Goal: Task Accomplishment & Management: Use online tool/utility

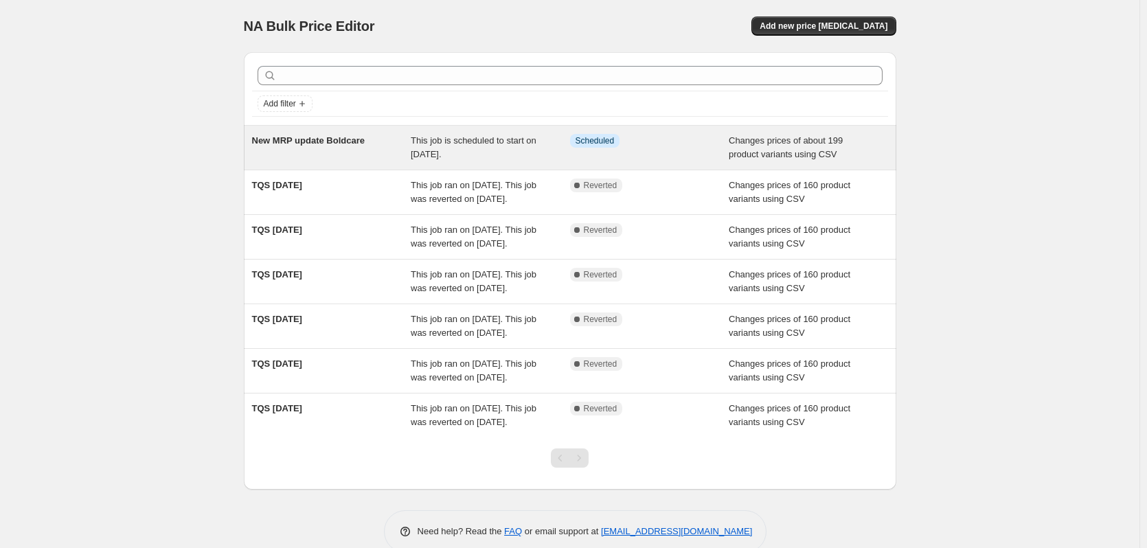
click at [354, 152] on div "New MRP update Boldcare" at bounding box center [331, 147] width 159 height 27
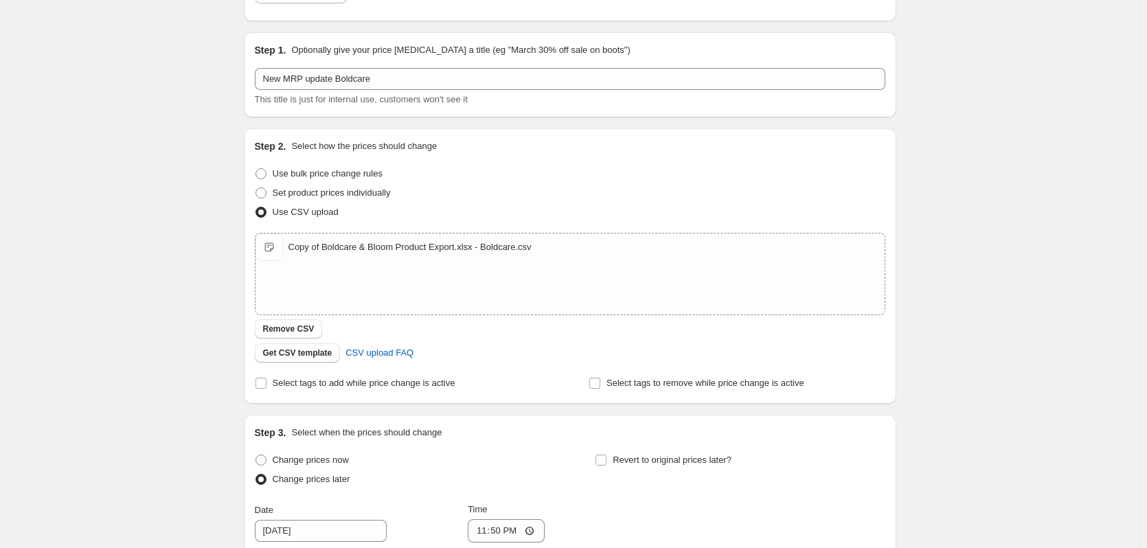
scroll to position [137, 0]
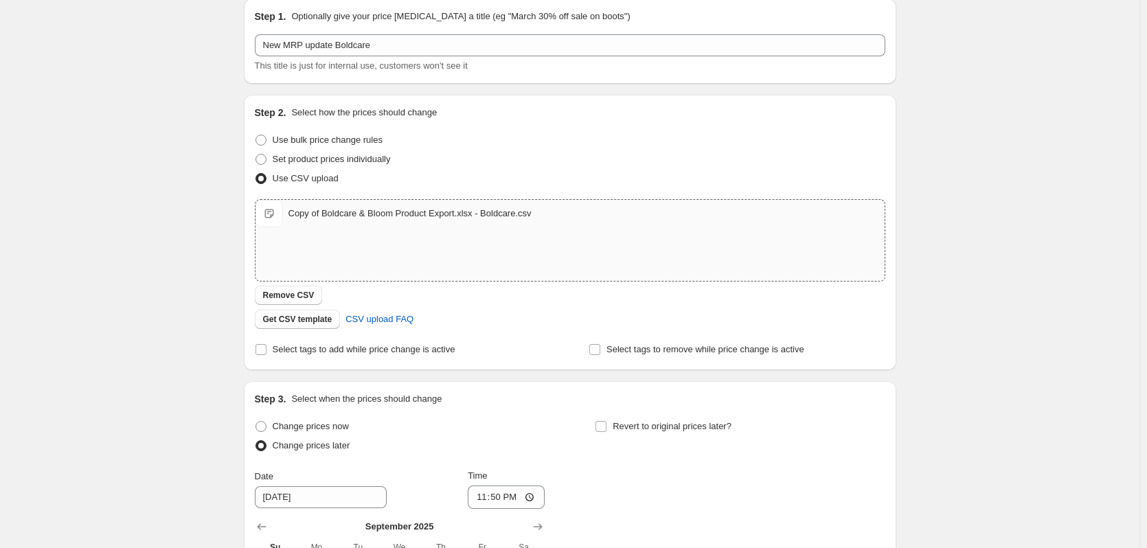
click at [408, 220] on div "Copy of Boldcare & Bloom Product Export.xlsx - Boldcare.csv" at bounding box center [409, 214] width 243 height 14
type input "C:\fakepath\Boldcare mrp final.csv"
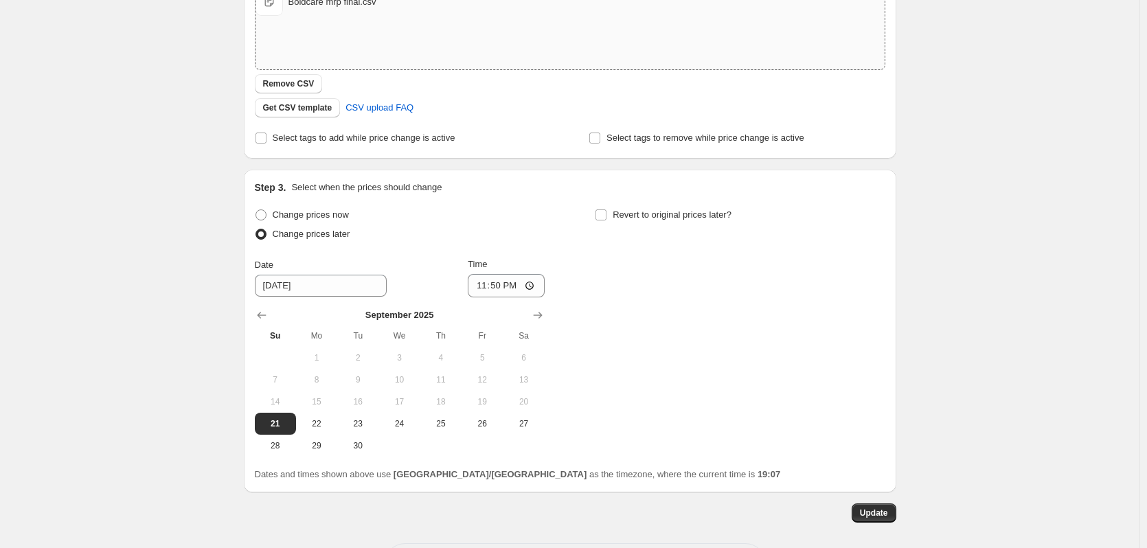
scroll to position [407, 0]
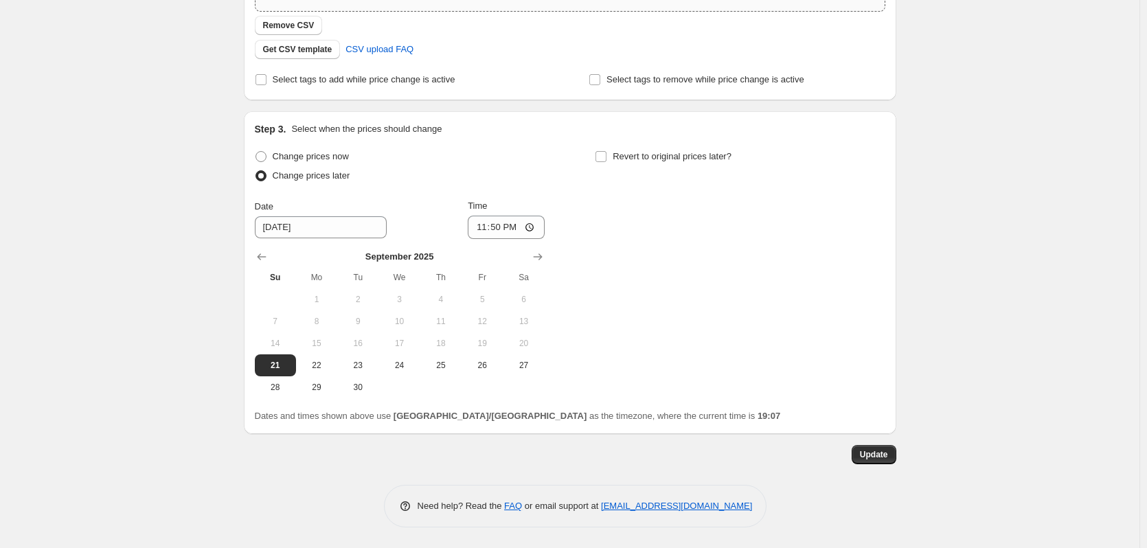
click at [904, 453] on div "New MRP update Boldcare. This page is ready New MRP update Boldcare Info Schedu…" at bounding box center [569, 70] width 685 height 955
click at [885, 459] on span "Update" at bounding box center [874, 454] width 28 height 11
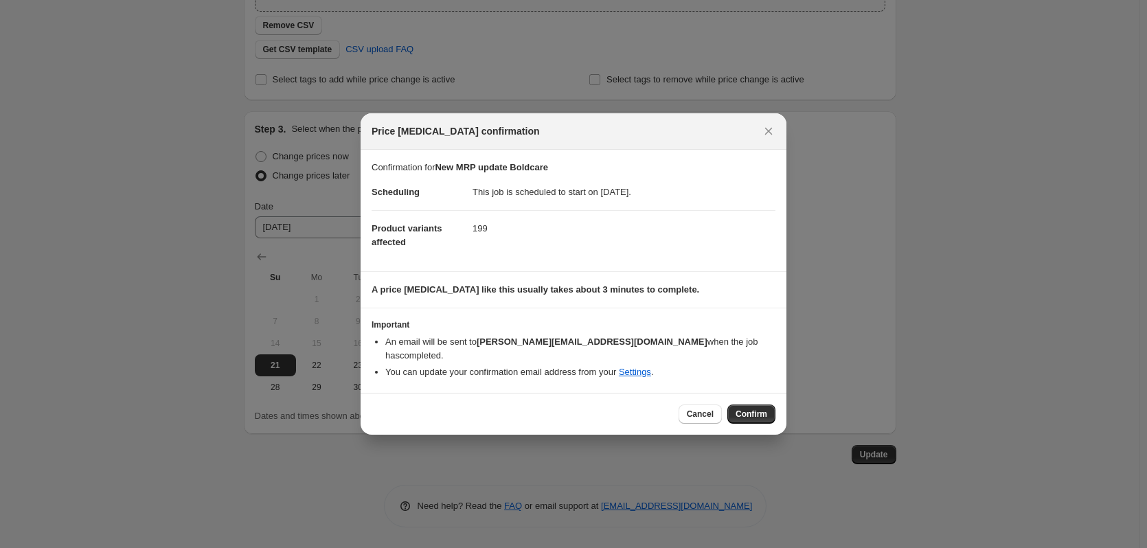
click at [754, 404] on button "Confirm" at bounding box center [751, 413] width 48 height 19
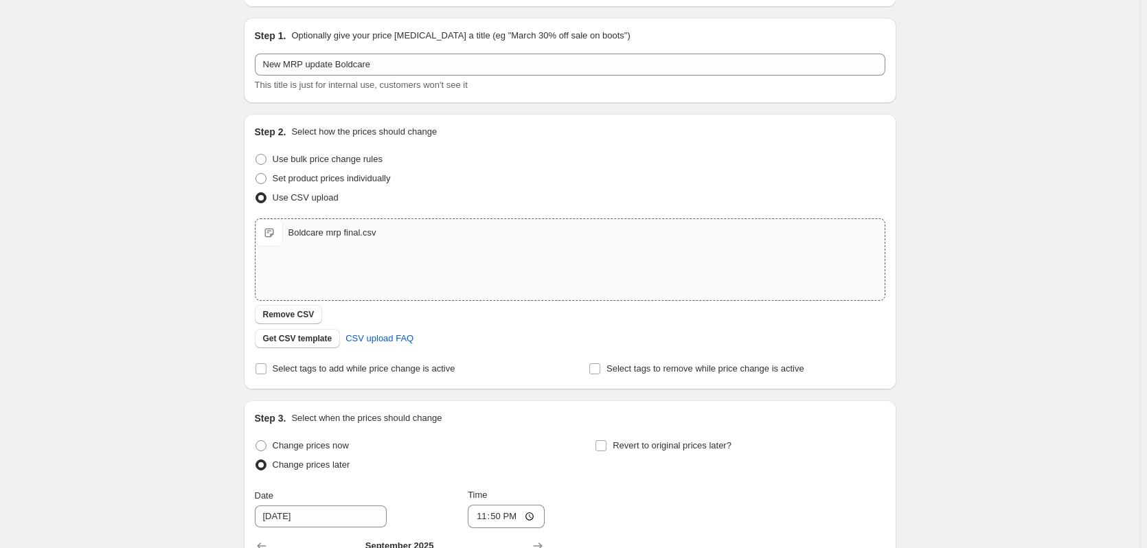
scroll to position [0, 0]
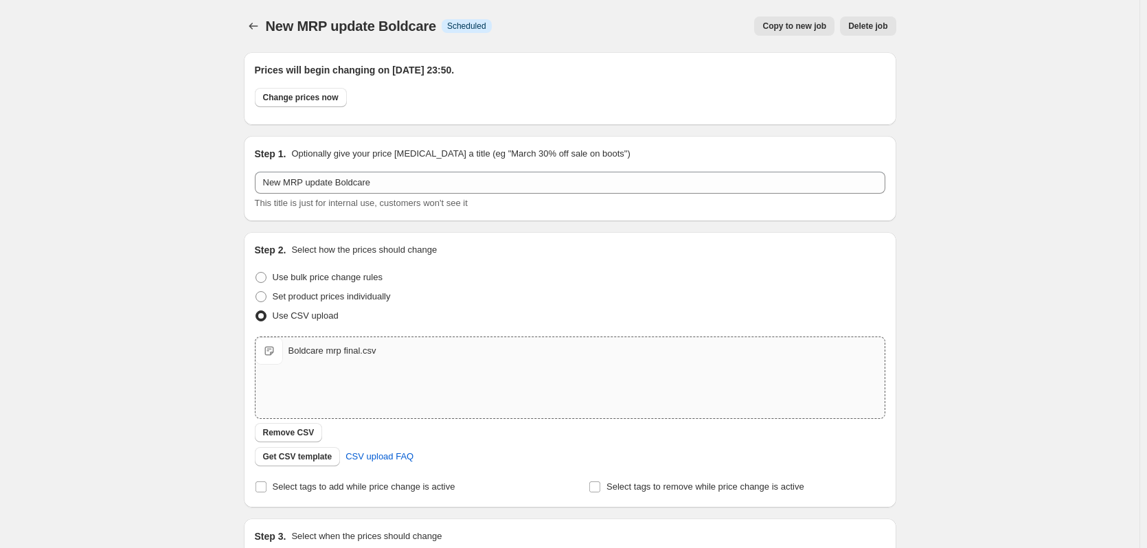
click at [356, 361] on div "Boldcare mrp final.csv Boldcare mrp final.csv" at bounding box center [569, 350] width 629 height 27
type input "C:\fakepath\Copy of Boldcare & Bloom Product Export.xlsx - Boldcare.csv"
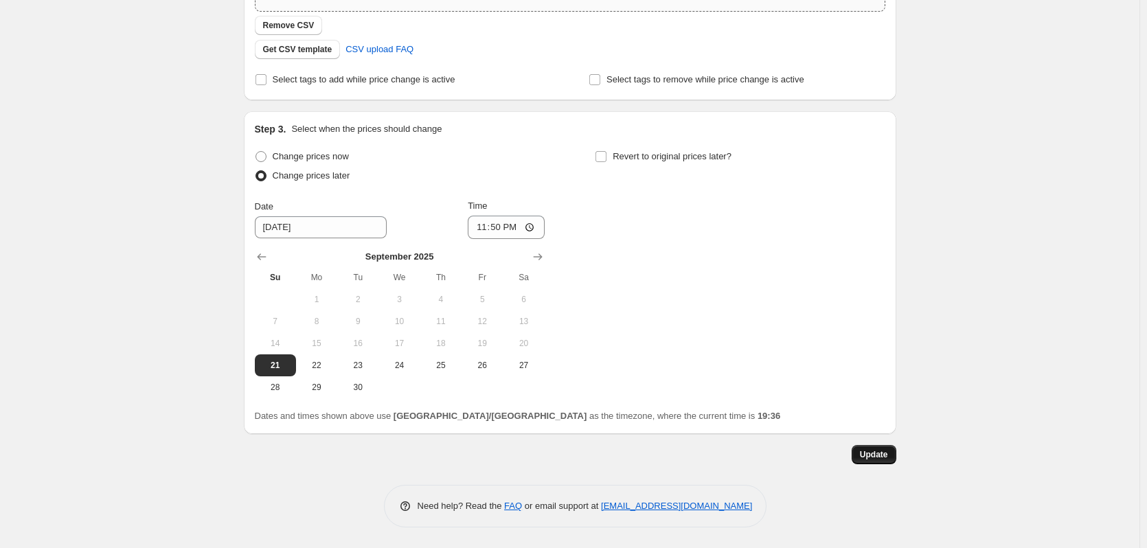
click at [877, 463] on button "Update" at bounding box center [873, 454] width 45 height 19
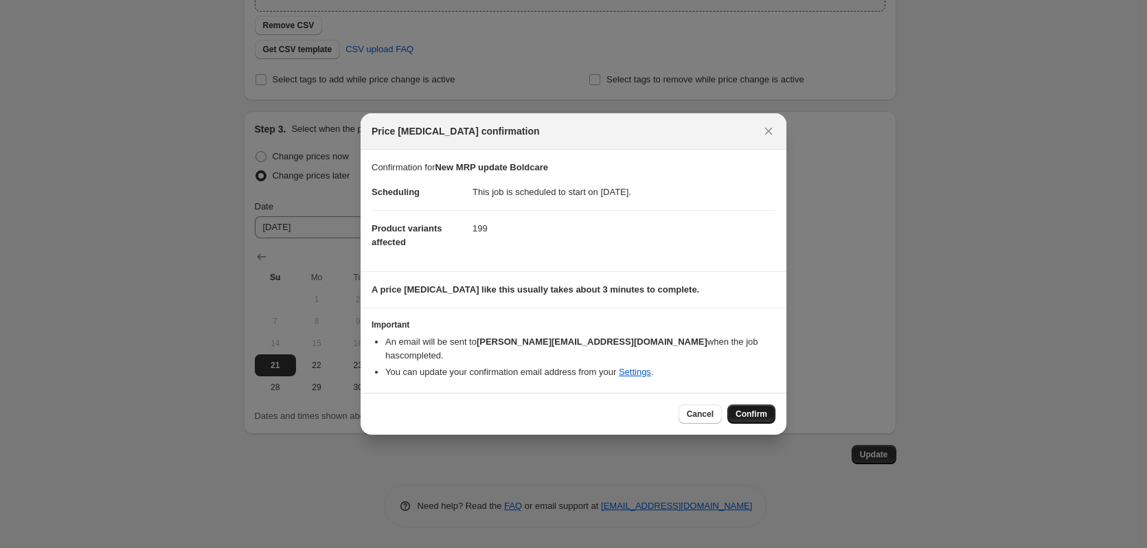
click at [751, 404] on button "Confirm" at bounding box center [751, 413] width 48 height 19
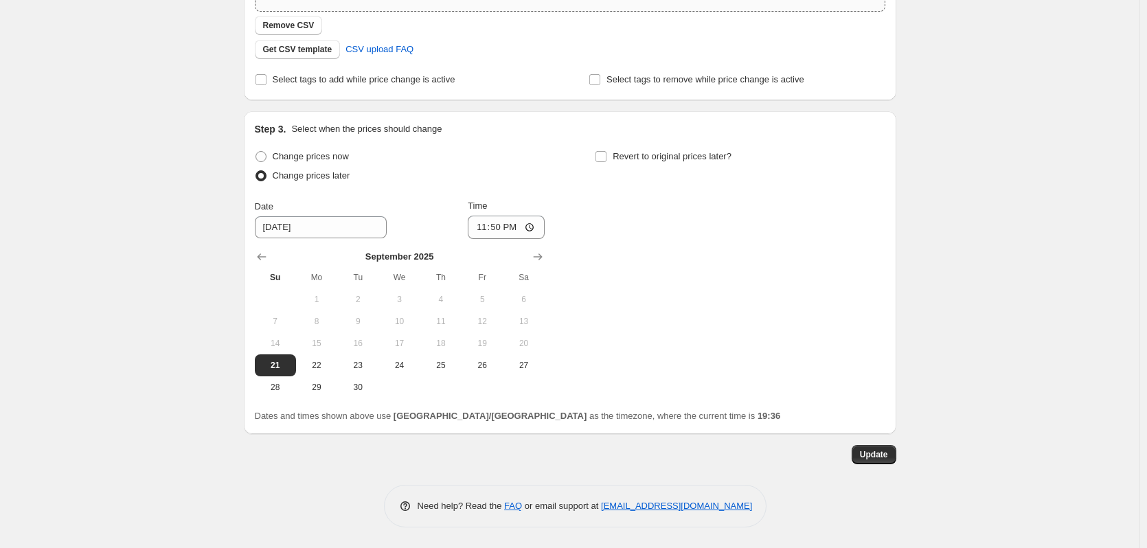
click at [1026, 284] on div "New MRP update Boldcare. This page is ready New MRP update Boldcare Info Schedu…" at bounding box center [569, 70] width 1139 height 955
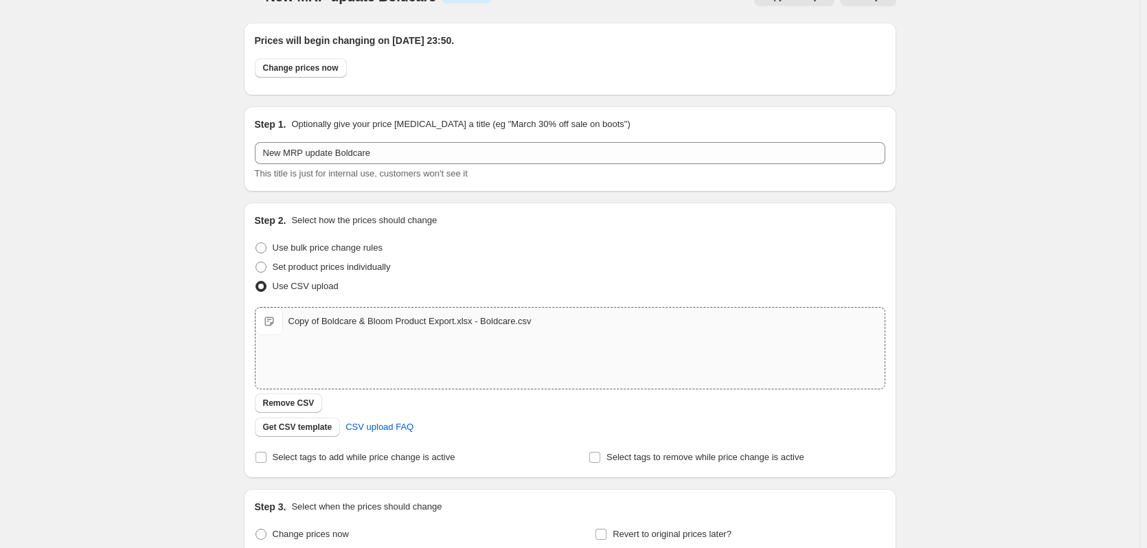
scroll to position [0, 0]
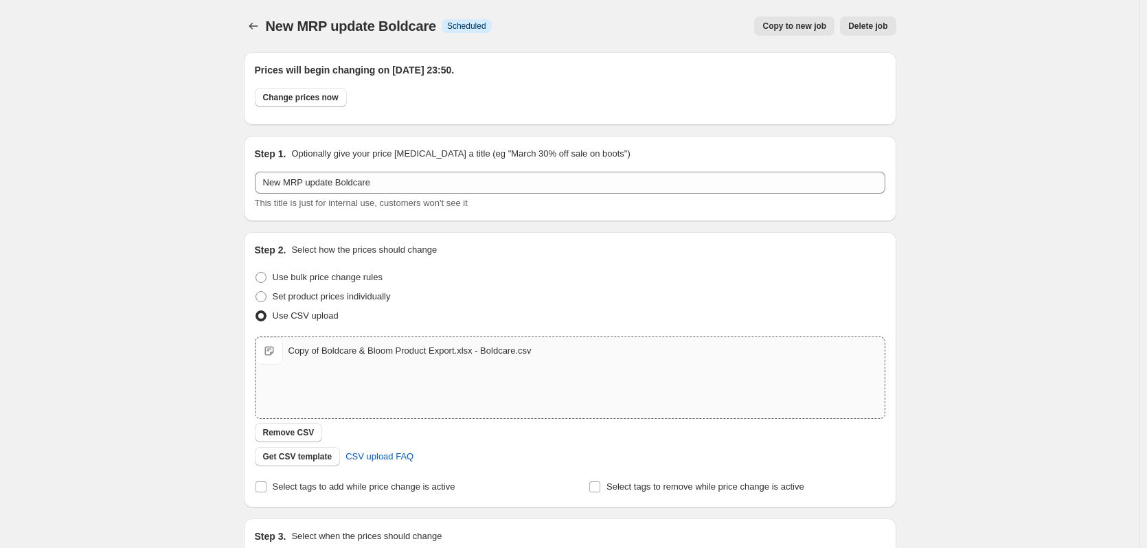
click at [443, 362] on div "Copy of Boldcare & Bloom Product Export.xlsx - Boldcare.csv Copy of Boldcare & …" at bounding box center [569, 350] width 629 height 27
type input "C:\fakepath\Copy of Boldcare & Bloom Product Export.xlsx - Boldcare.csv"
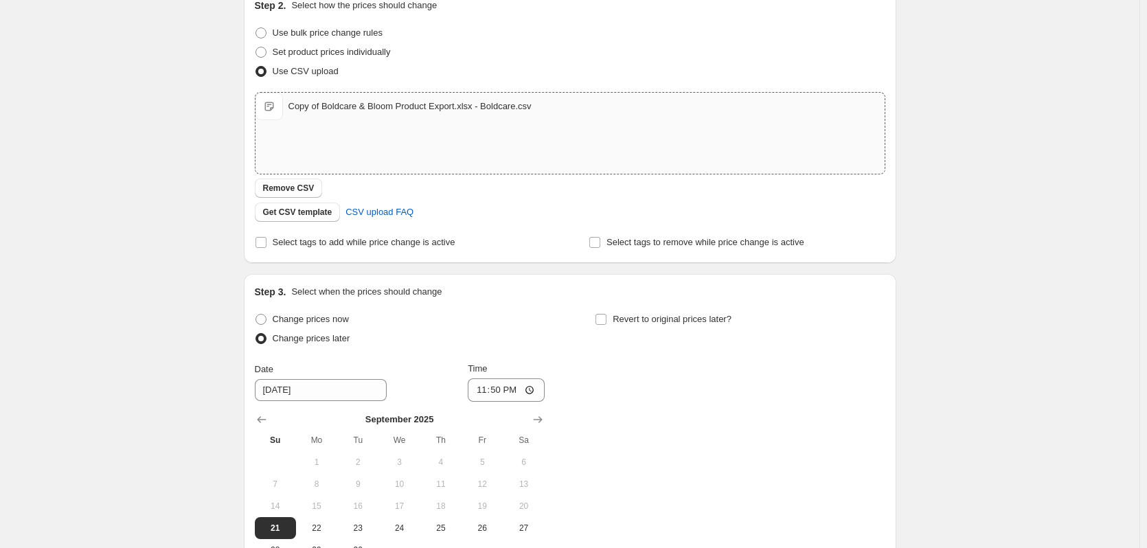
scroll to position [407, 0]
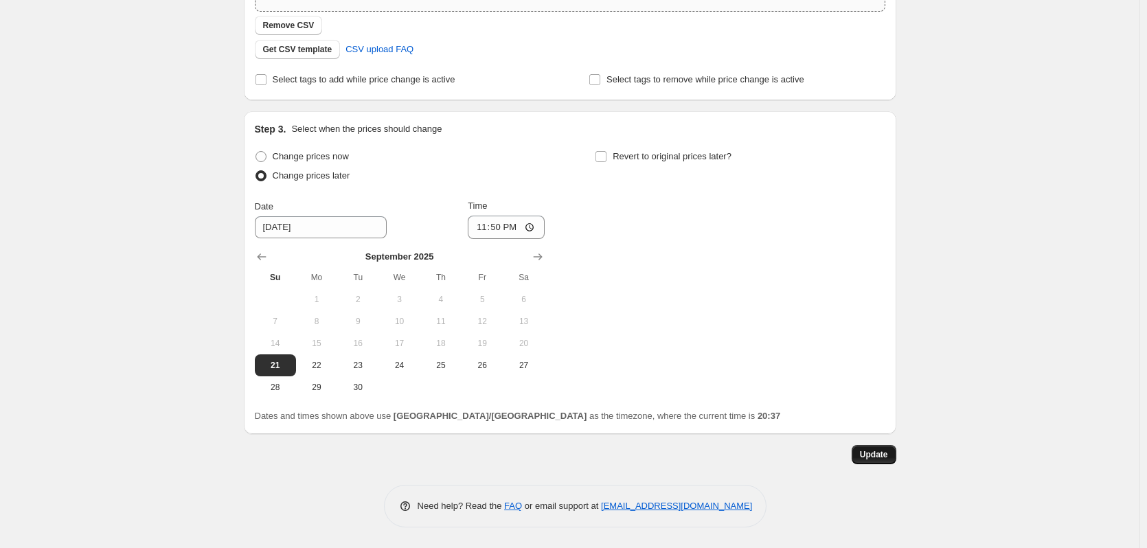
click at [864, 448] on button "Update" at bounding box center [873, 454] width 45 height 19
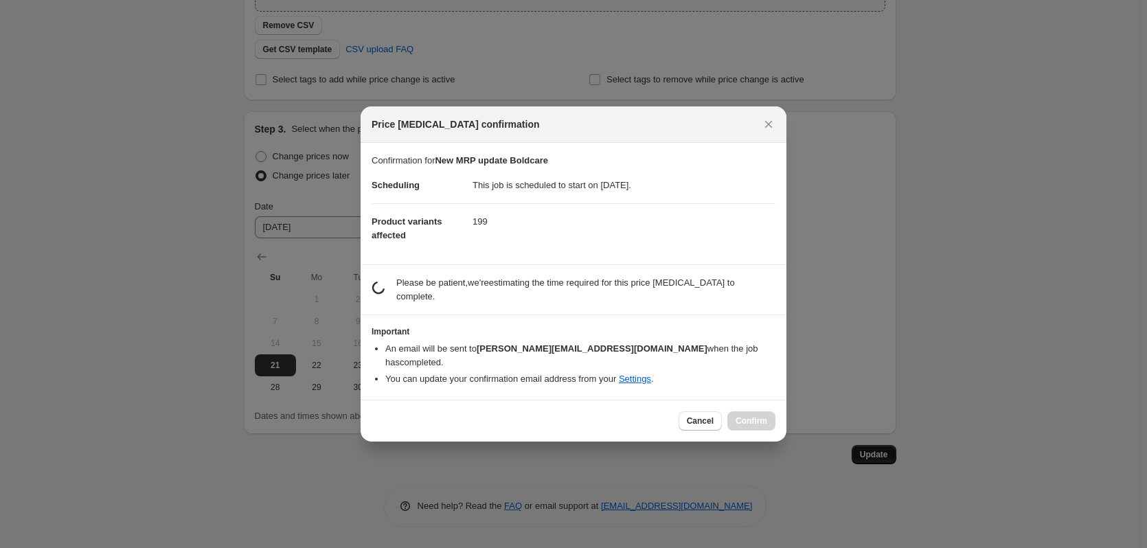
scroll to position [0, 0]
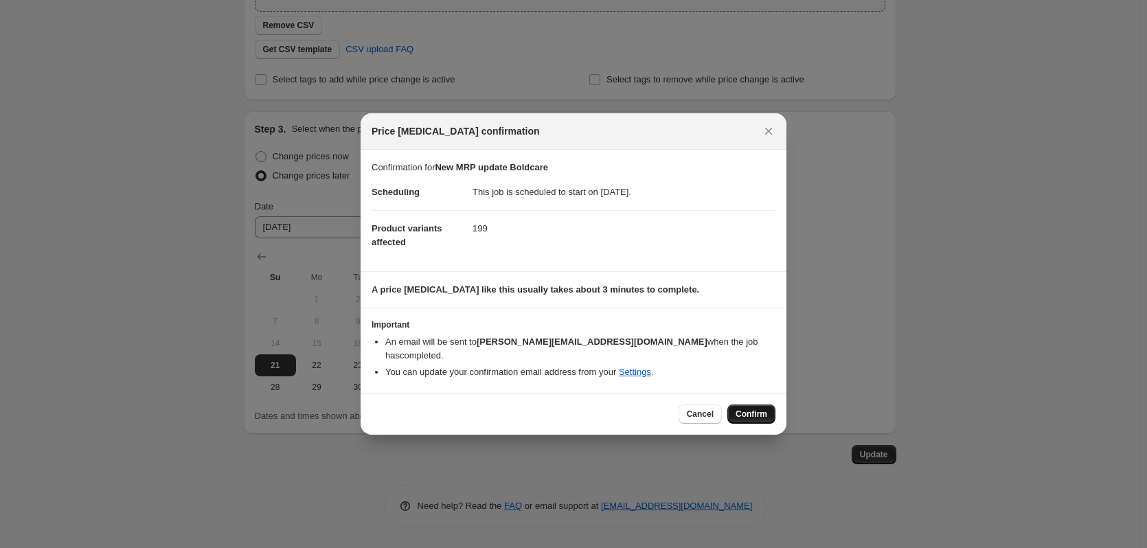
click at [766, 415] on button "Confirm" at bounding box center [751, 413] width 48 height 19
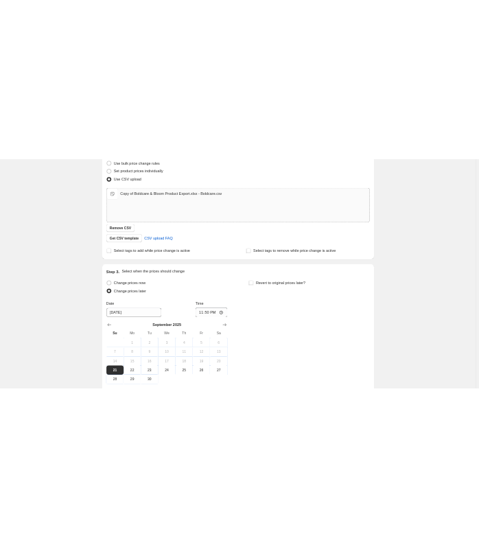
scroll to position [133, 0]
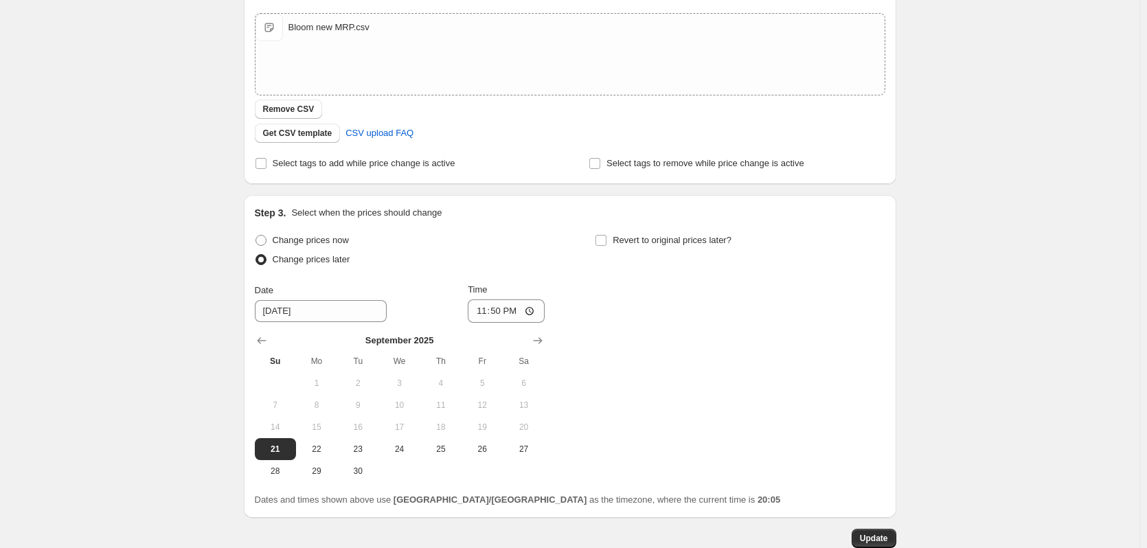
drag, startPoint x: 0, startPoint y: 0, endPoint x: 109, endPoint y: 247, distance: 270.2
click at [109, 247] on div "New MRP update Bloom. This page is ready New MRP update Bloom Info Scheduled Co…" at bounding box center [569, 154] width 1139 height 955
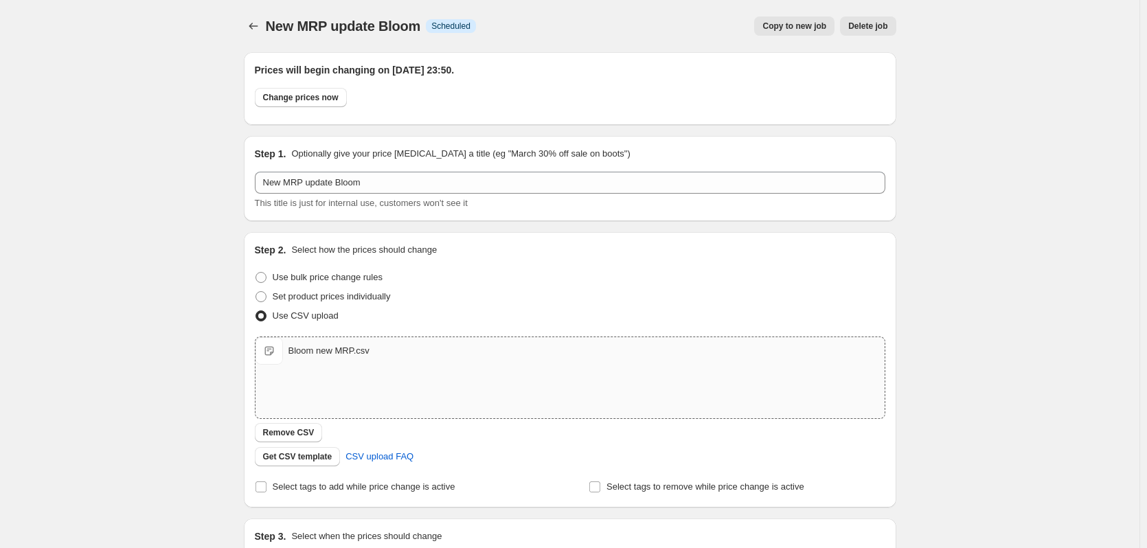
click at [347, 360] on div "Bloom new MRP.csv Bloom new MRP.csv" at bounding box center [569, 350] width 629 height 27
type input "C:\fakepath\Copy of Boldcare & Bloom Product Export.xlsx - Bloom.csv"
click at [1071, 287] on div "New MRP update Bloom. This page is ready New MRP update Bloom Info Scheduled Co…" at bounding box center [569, 477] width 1139 height 955
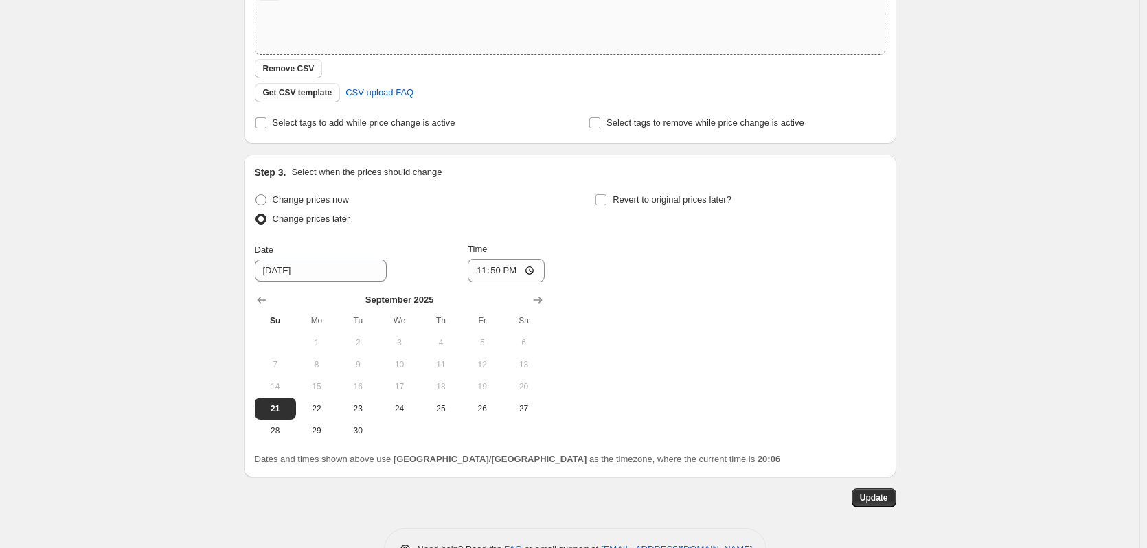
scroll to position [407, 0]
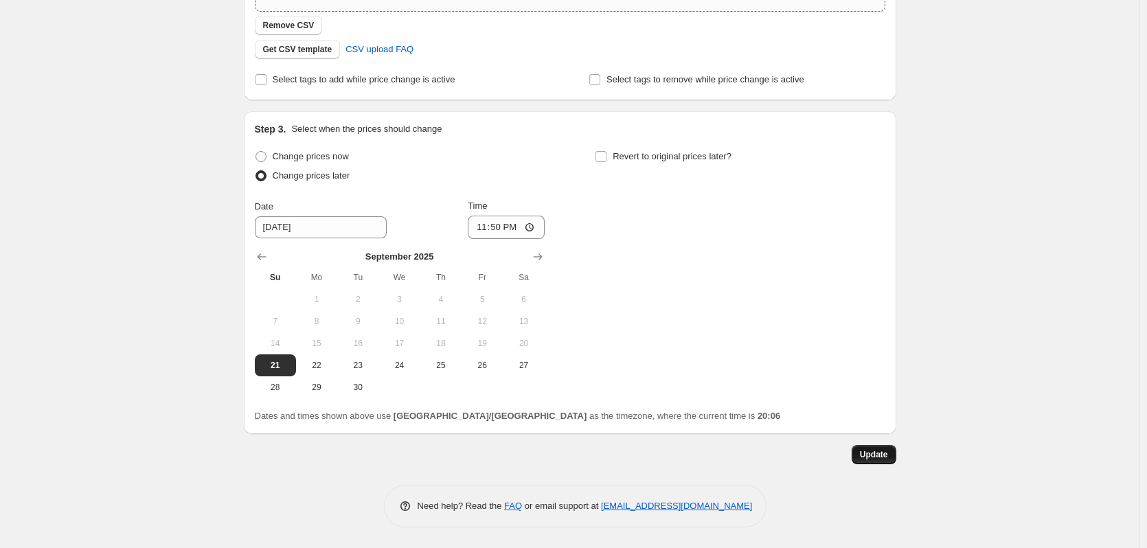
click at [871, 461] on button "Update" at bounding box center [873, 454] width 45 height 19
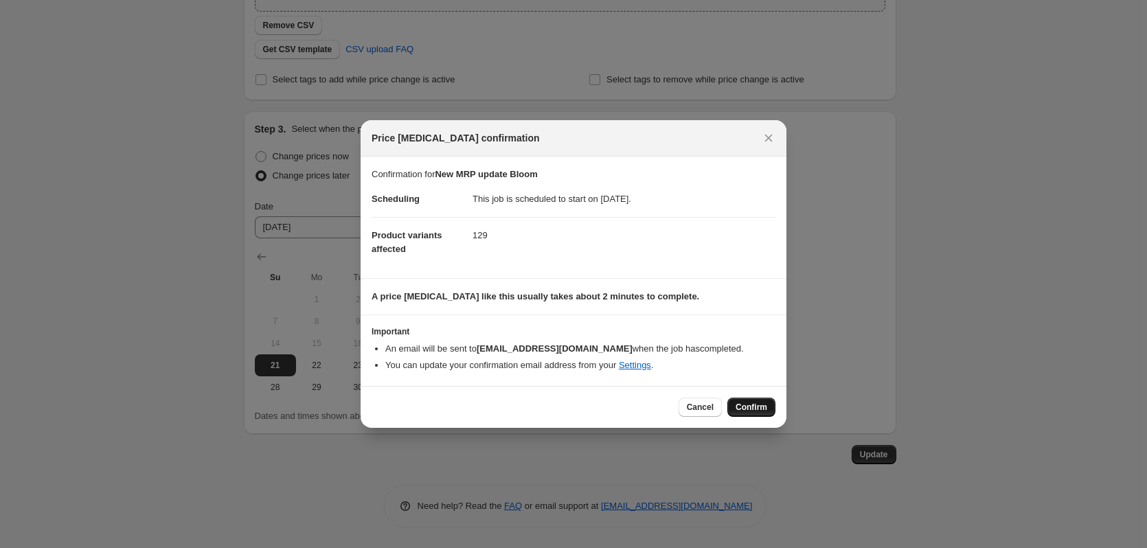
click at [751, 403] on span "Confirm" at bounding box center [751, 407] width 32 height 11
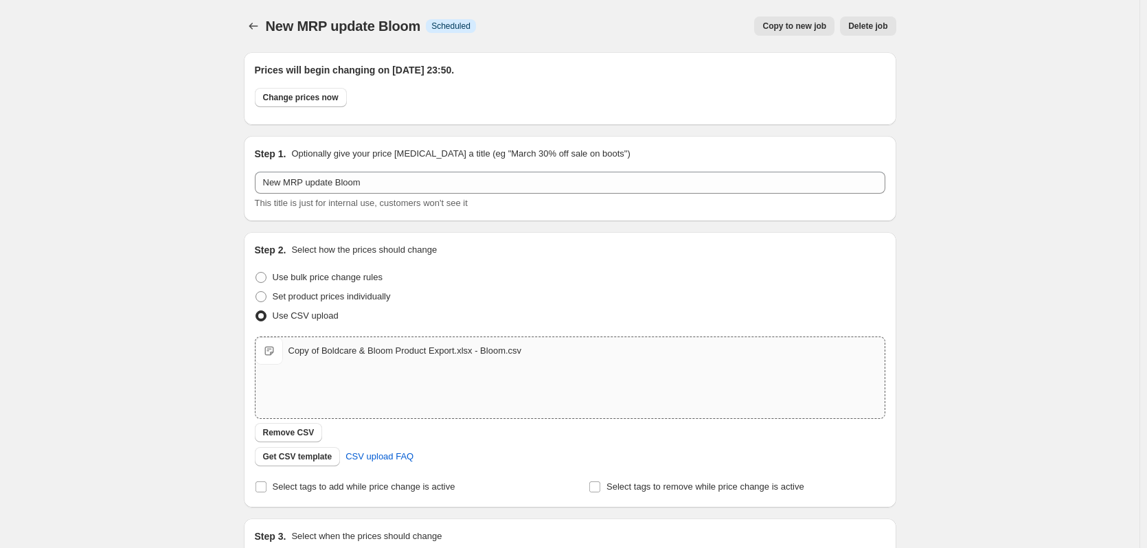
click at [477, 371] on div "Copy of Boldcare & Bloom Product Export.xlsx - Bloom.csv Copy of Boldcare & Blo…" at bounding box center [569, 377] width 629 height 81
type input "C:\fakepath\Copy of Boldcare & Bloom Product Export.xlsx - Bloom.csv"
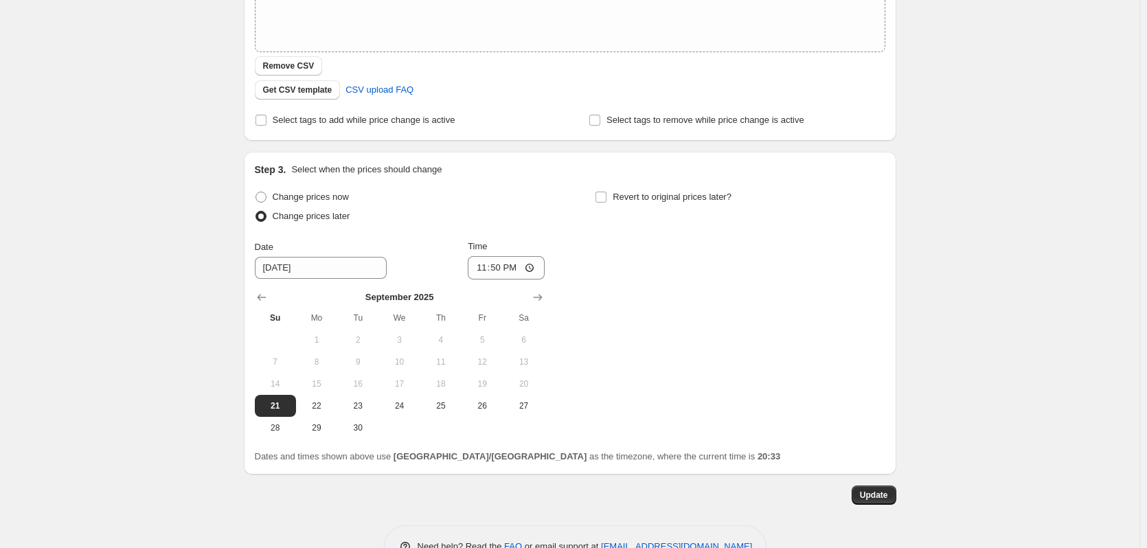
scroll to position [407, 0]
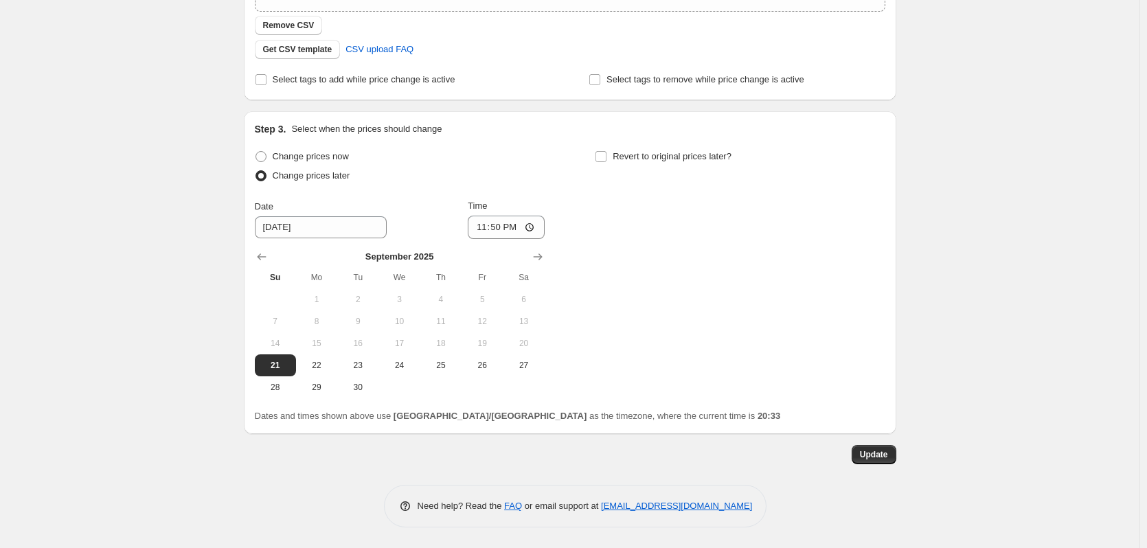
click at [872, 472] on div "Prices will begin changing on [DATE] 23:50. Change prices now Step 1. Optionall…" at bounding box center [570, 80] width 652 height 893
click at [869, 459] on span "Update" at bounding box center [874, 454] width 28 height 11
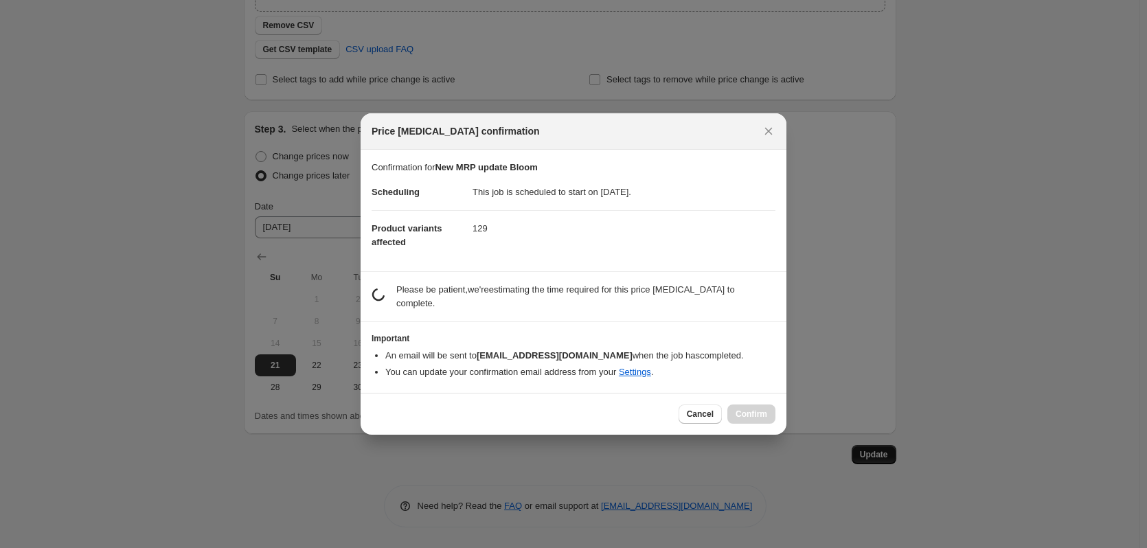
scroll to position [0, 0]
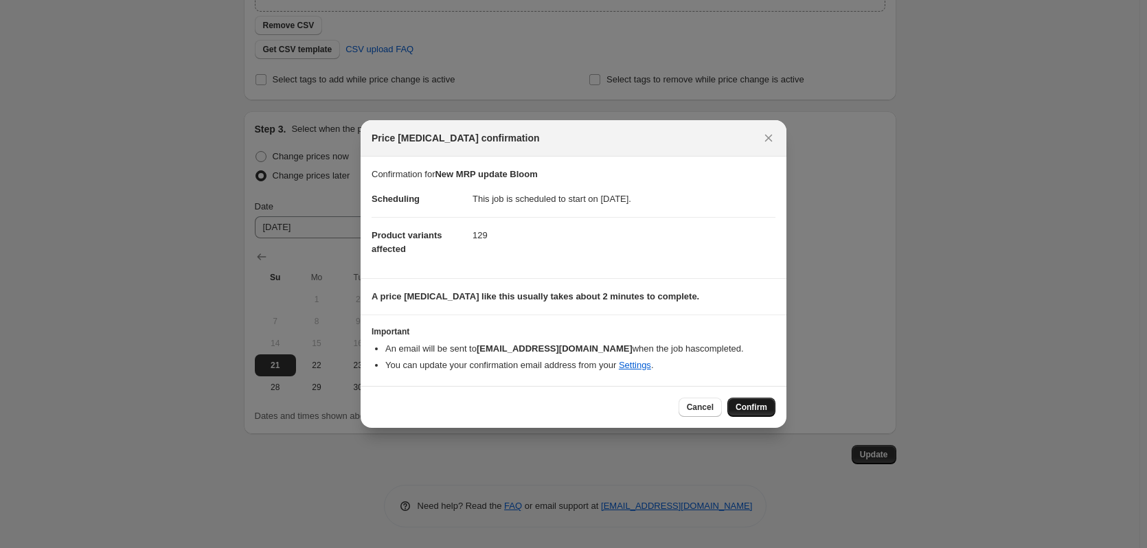
click at [749, 409] on span "Confirm" at bounding box center [751, 407] width 32 height 11
